Goal: Contribute content: Add original content to the website for others to see

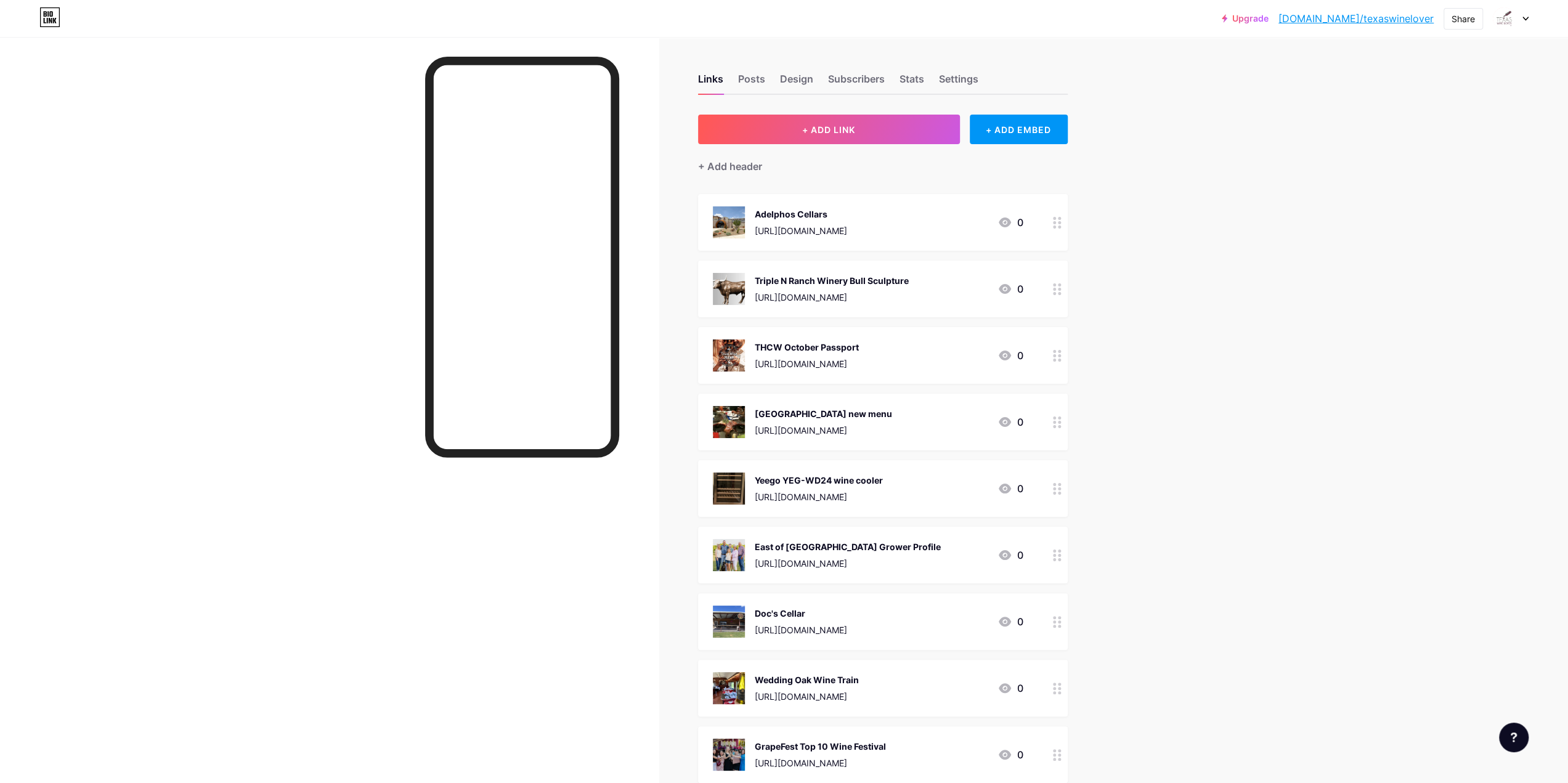
click at [834, 136] on button "+ ADD LINK" at bounding box center [829, 129] width 262 height 29
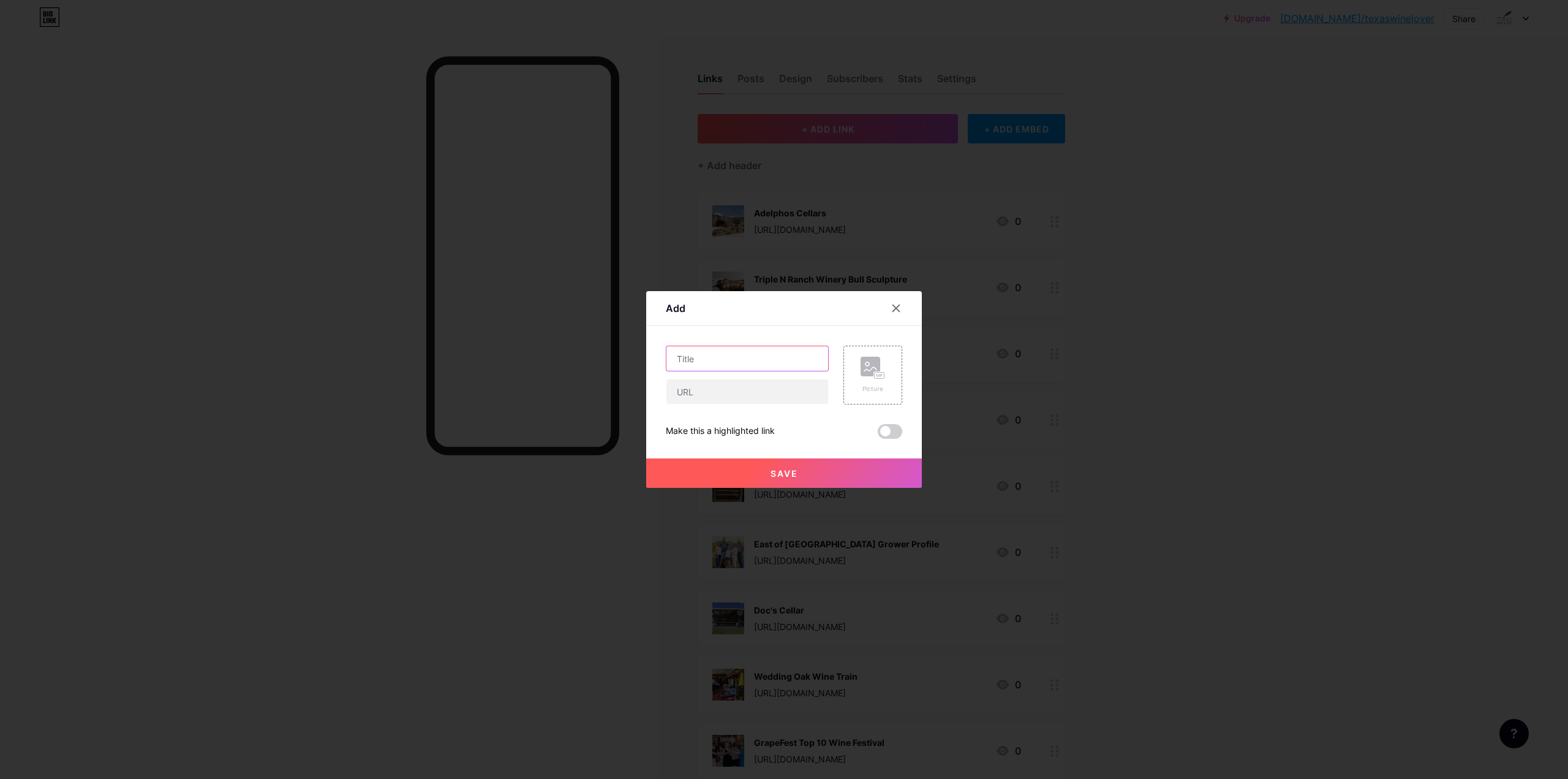
click at [716, 365] on input "text" at bounding box center [748, 358] width 162 height 25
type input "[PERSON_NAME] Winemaker Profile"
click at [726, 391] on input "text" at bounding box center [748, 391] width 162 height 25
paste input "[URL][DOMAIN_NAME]"
type input "[URL][DOMAIN_NAME]"
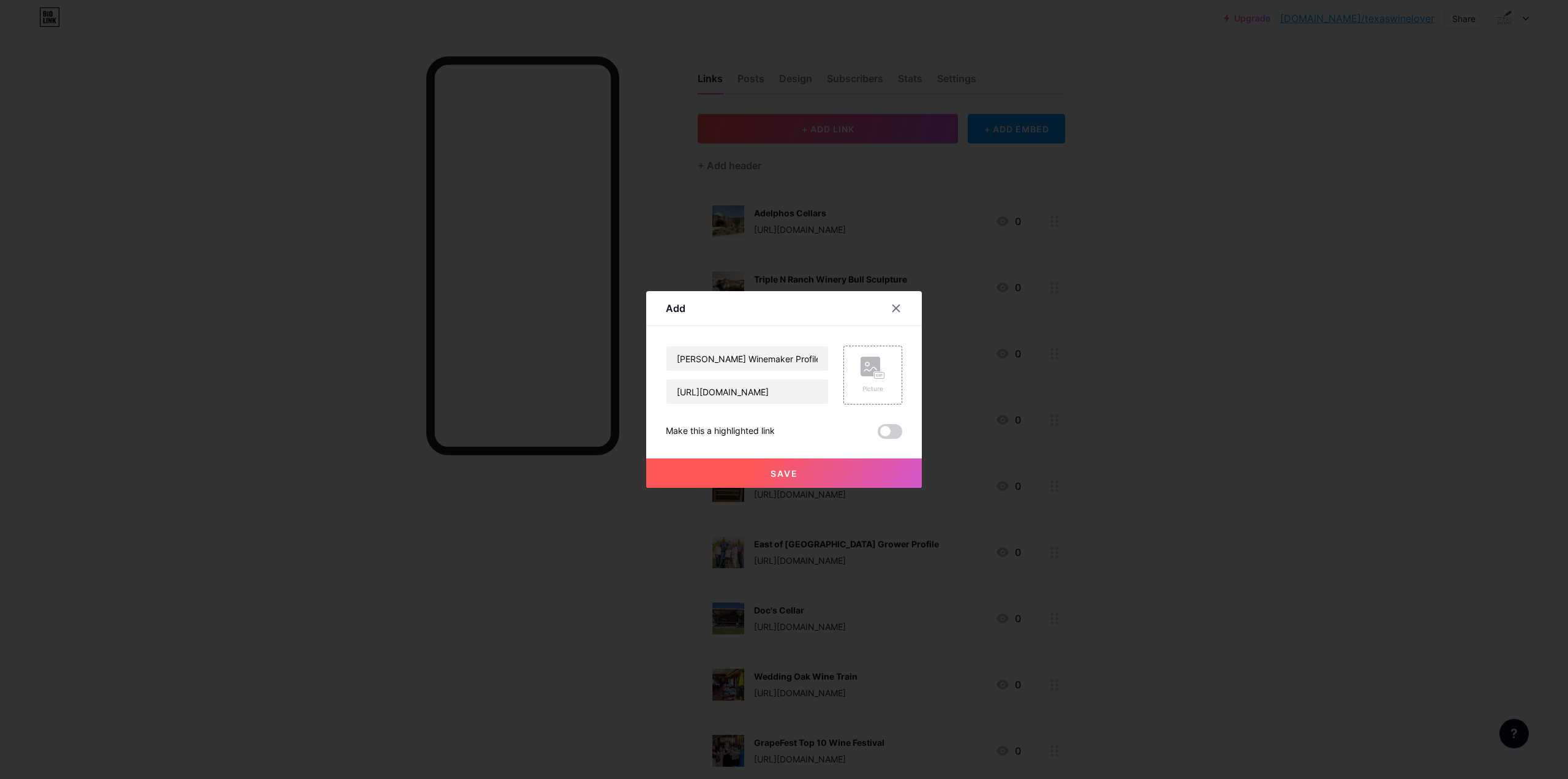
click at [866, 372] on rect at bounding box center [871, 366] width 20 height 20
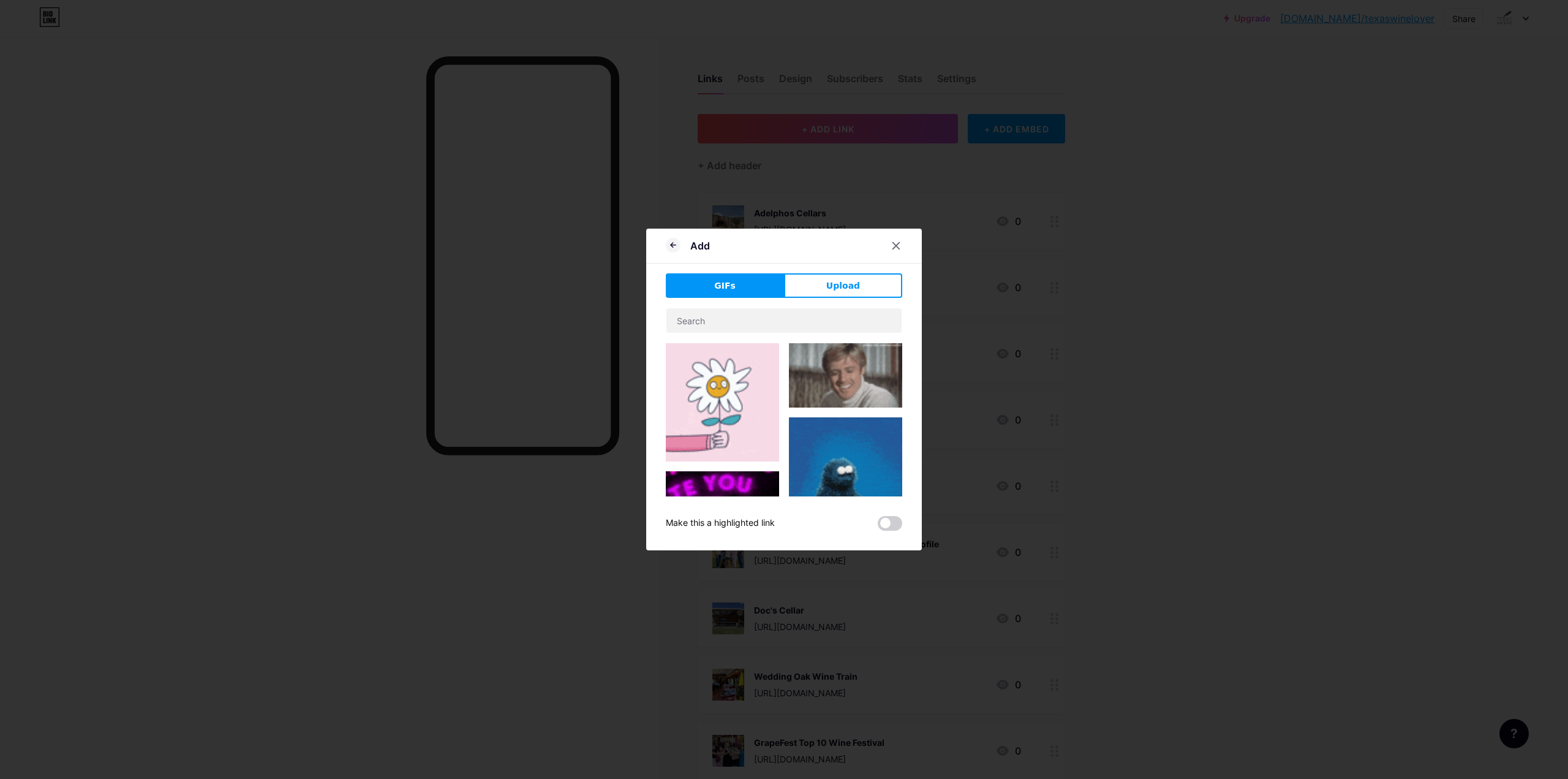
click at [846, 285] on span "Upload" at bounding box center [843, 285] width 34 height 13
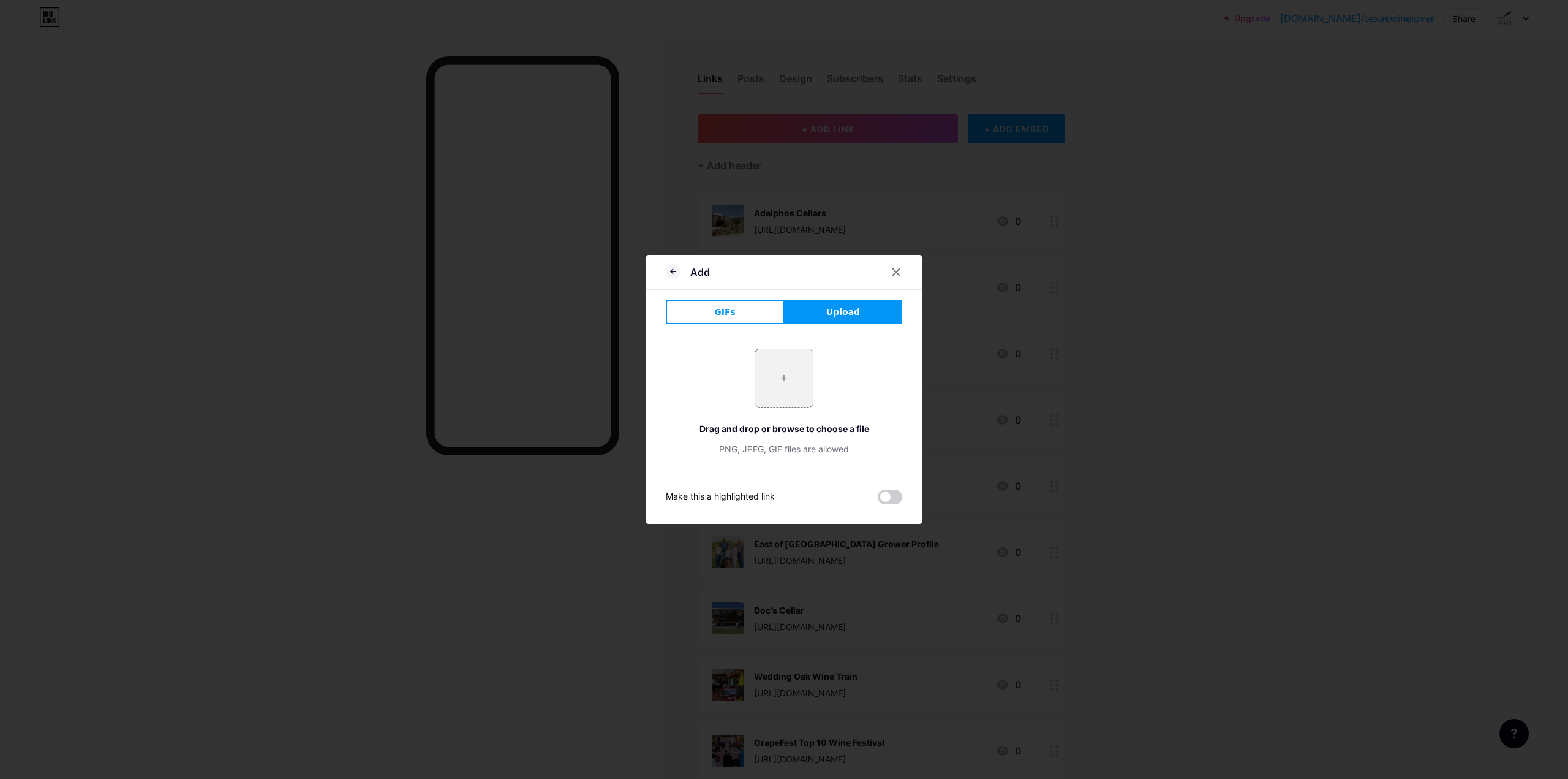
click at [793, 381] on input "file" at bounding box center [784, 378] width 58 height 58
type input "C:\fakepath\[PERSON_NAME].jpg"
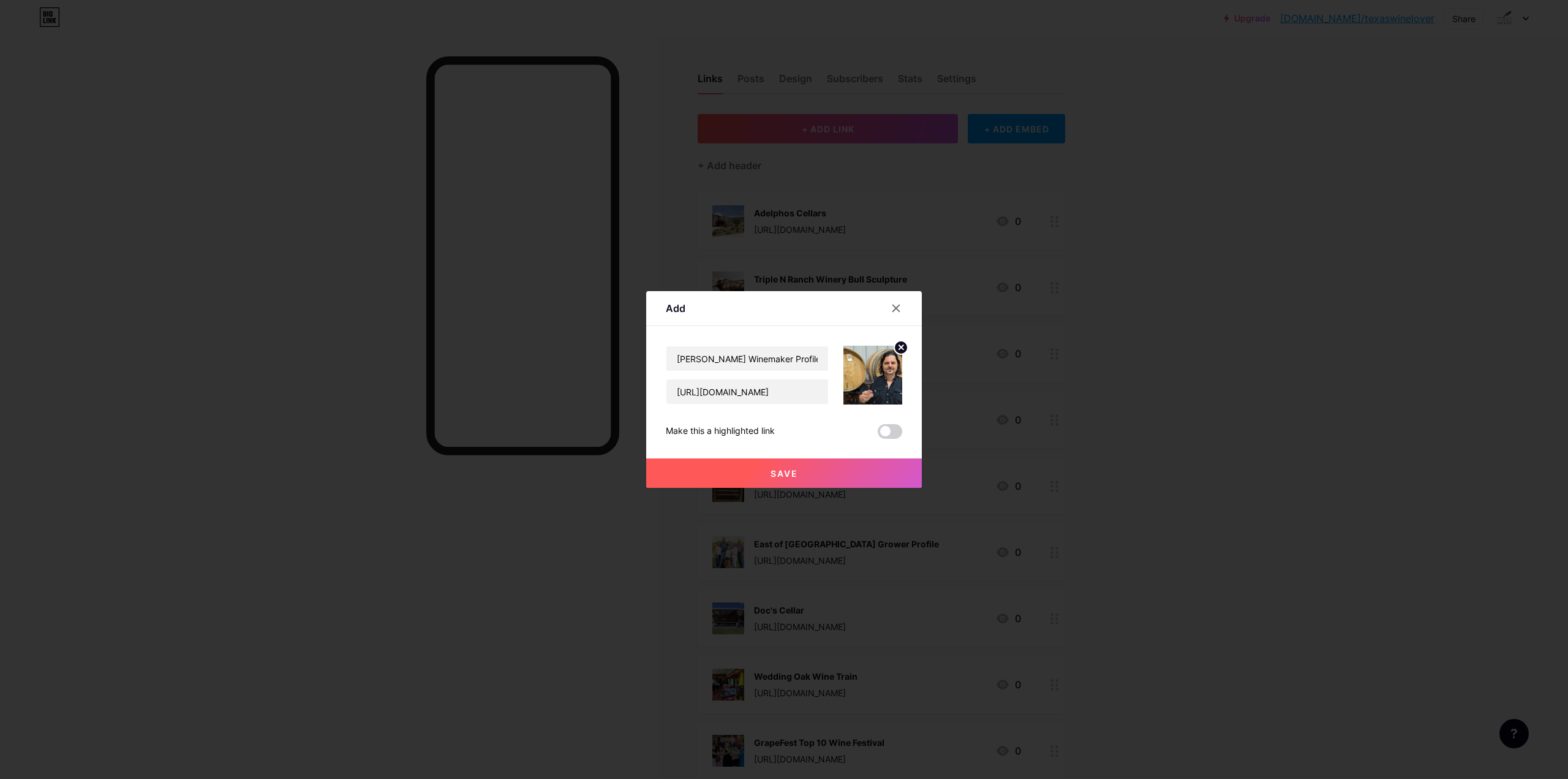
click at [897, 429] on span at bounding box center [889, 431] width 25 height 15
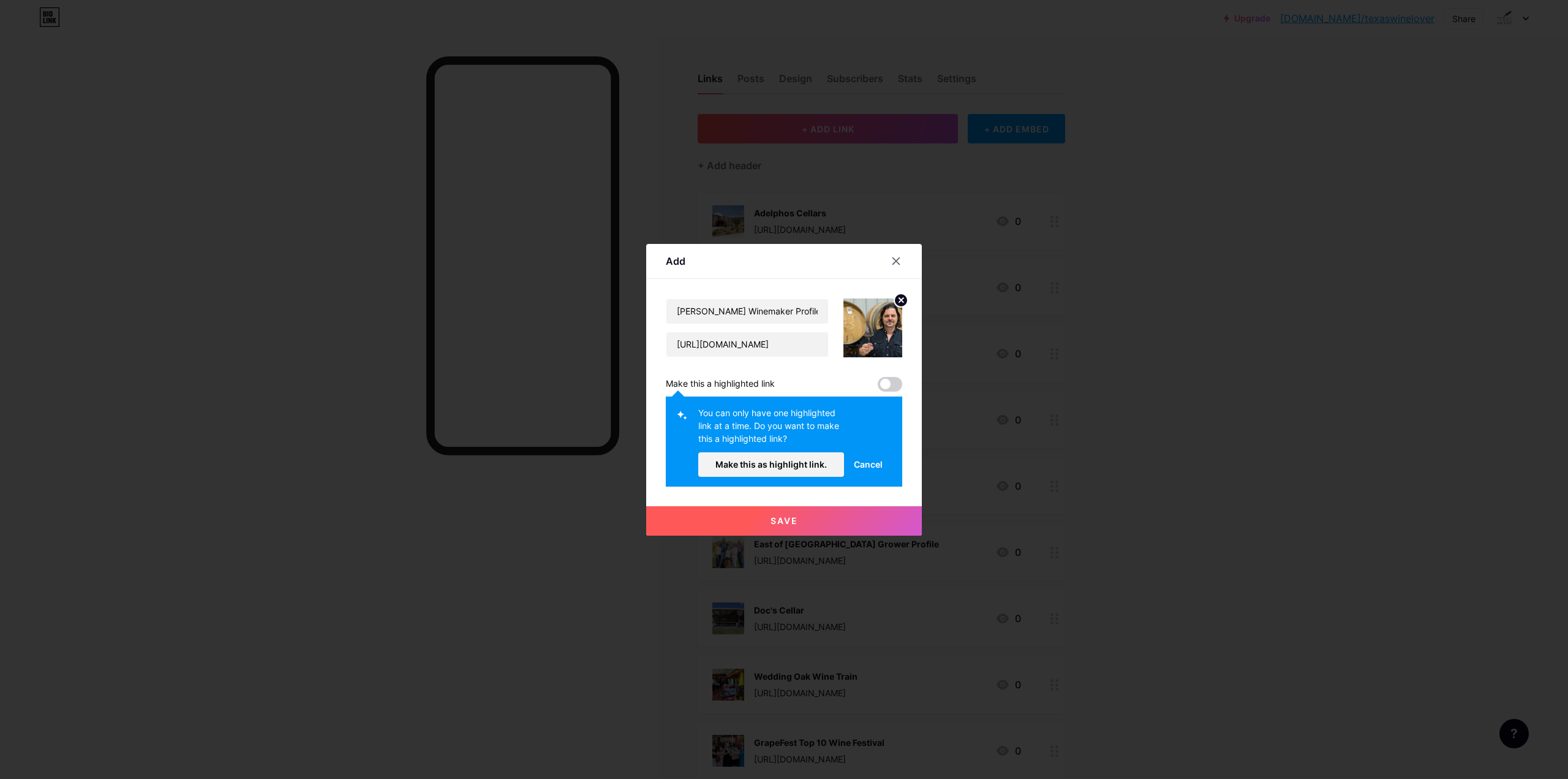
click at [785, 462] on span "Make this as highlight link." at bounding box center [771, 464] width 111 height 11
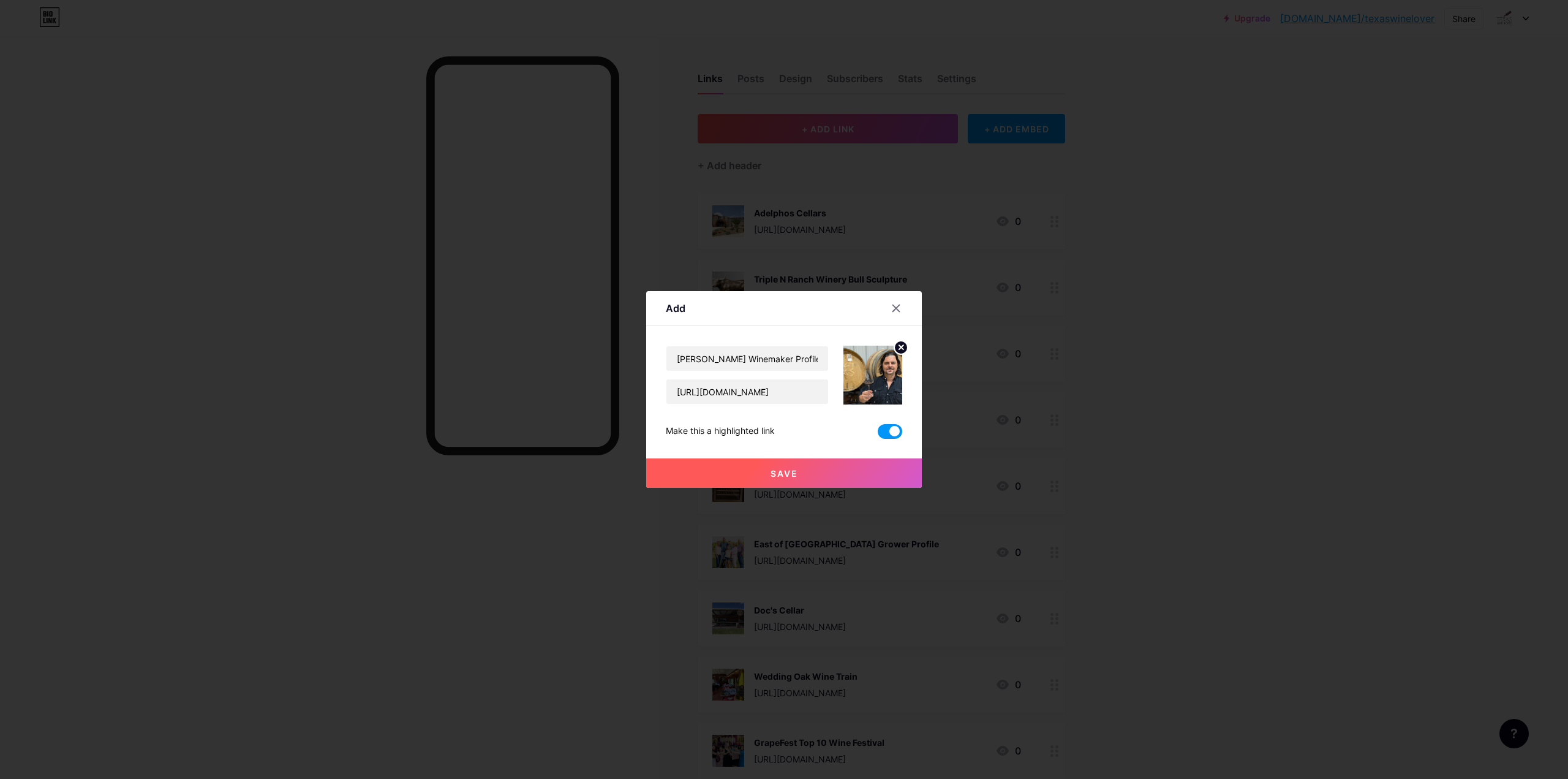
click at [794, 473] on span "Save" at bounding box center [785, 474] width 28 height 11
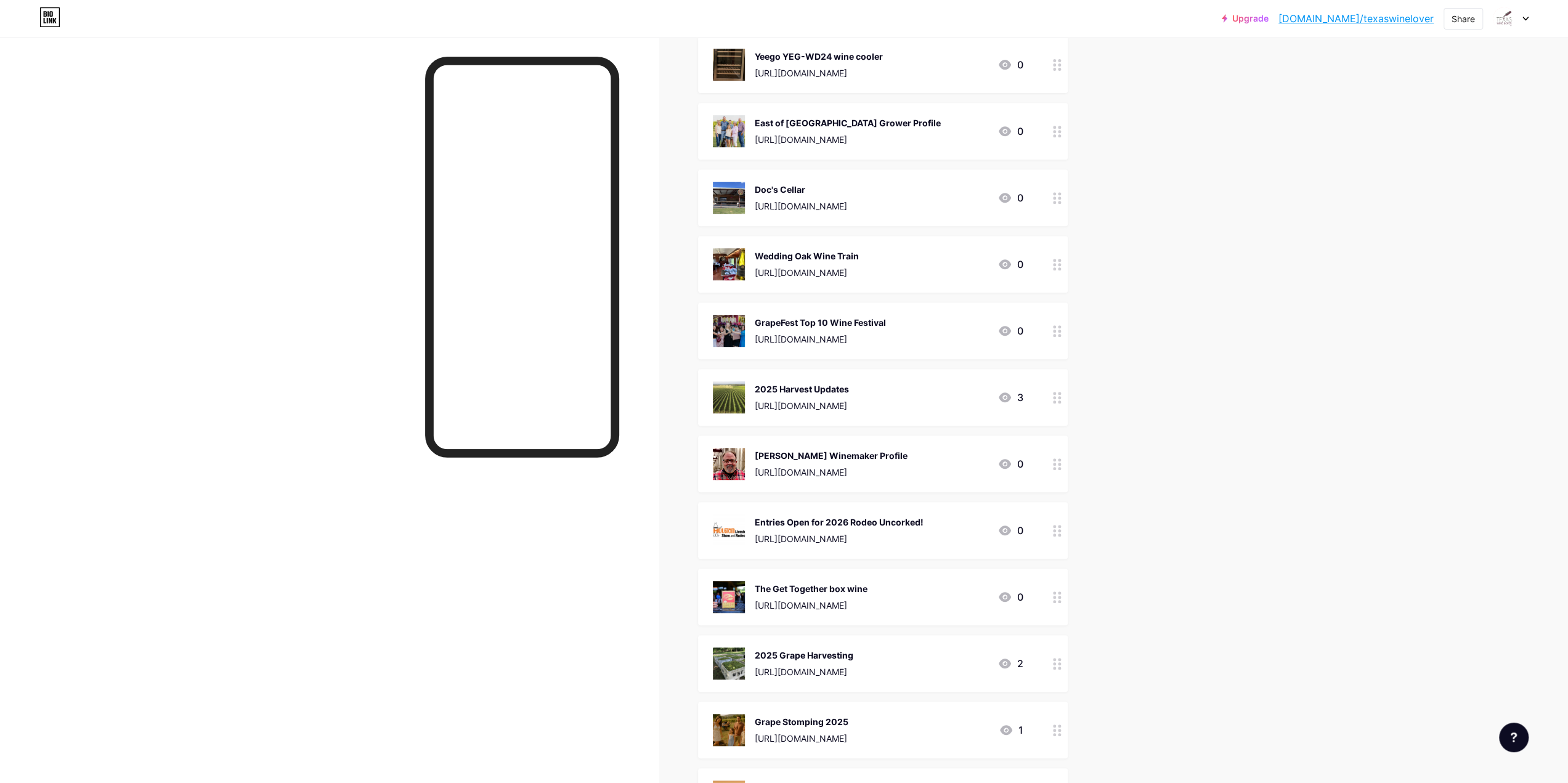
scroll to position [493, 0]
click at [907, 454] on div "[PERSON_NAME] Winemaker Profile" at bounding box center [831, 453] width 153 height 13
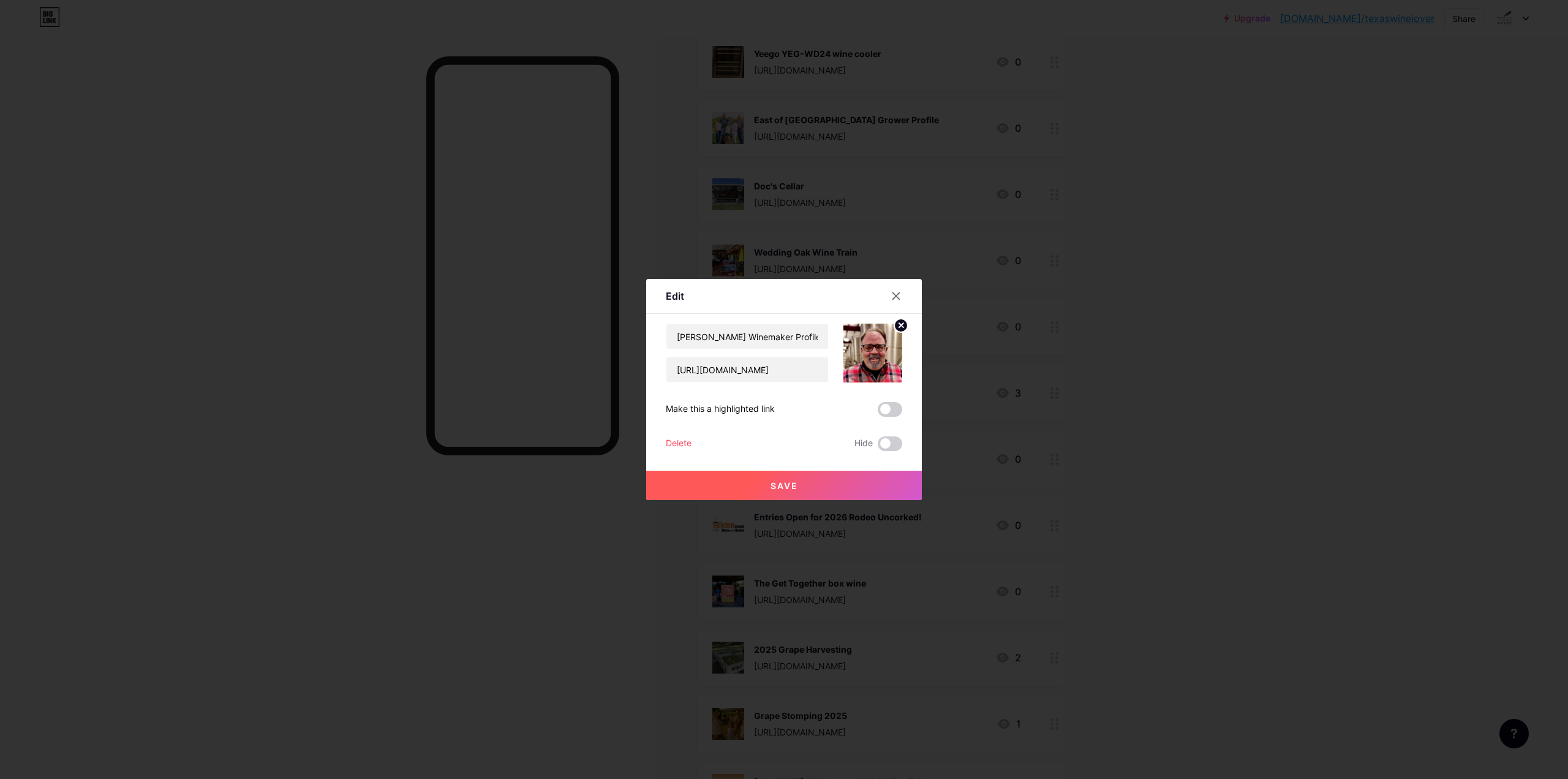
click at [683, 441] on div "Delete" at bounding box center [679, 444] width 26 height 15
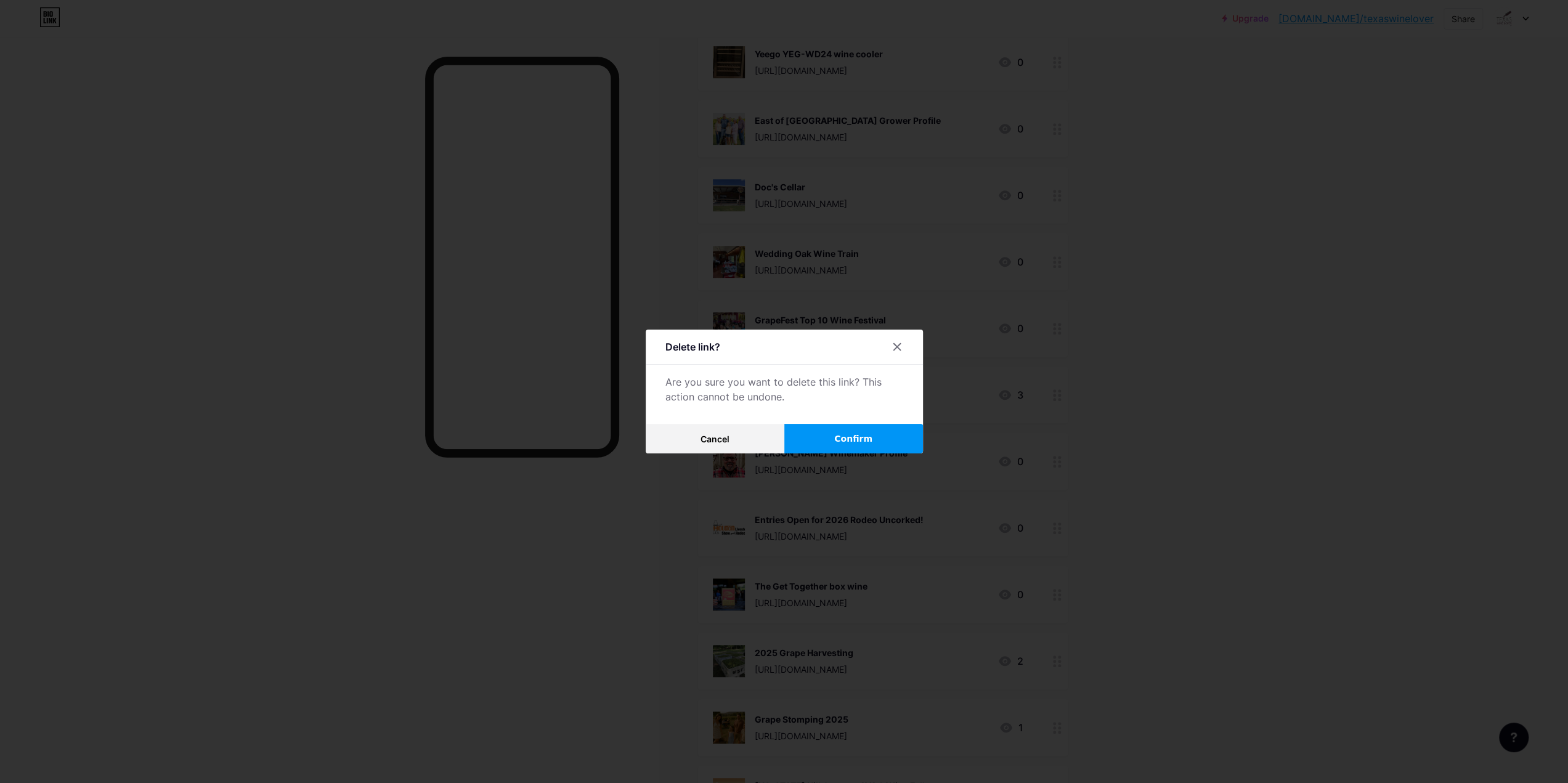
click at [865, 436] on span "Confirm" at bounding box center [853, 438] width 38 height 13
